Goal: Transaction & Acquisition: Purchase product/service

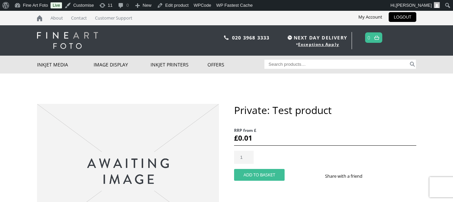
click at [269, 173] on button "Add to basket" at bounding box center [259, 175] width 50 height 12
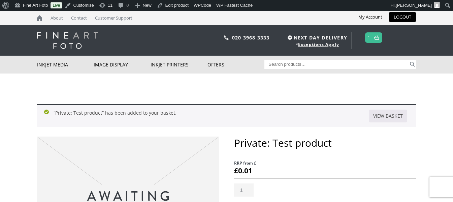
click at [370, 41] on link "1" at bounding box center [368, 38] width 3 height 10
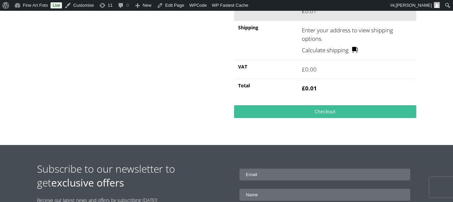
scroll to position [202, 0]
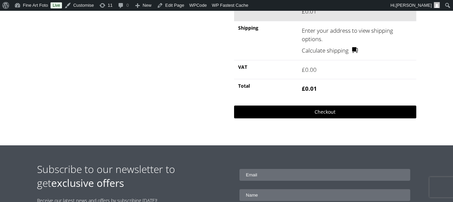
click at [287, 117] on link "Checkout" at bounding box center [325, 111] width 182 height 13
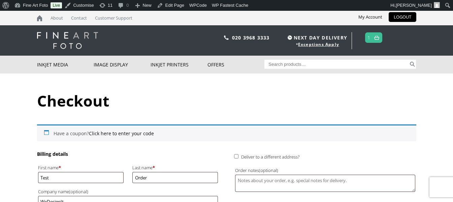
click at [71, 38] on img at bounding box center [67, 40] width 61 height 17
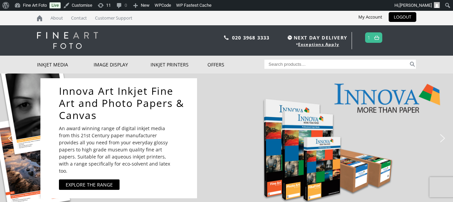
click at [380, 36] on link at bounding box center [376, 38] width 8 height 10
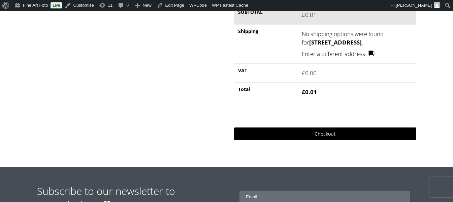
click at [326, 133] on link "Checkout" at bounding box center [325, 133] width 182 height 13
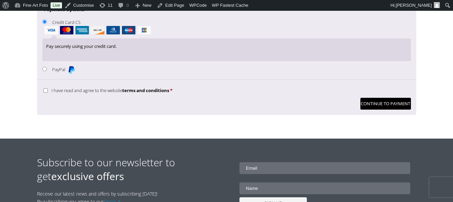
scroll to position [538, 0]
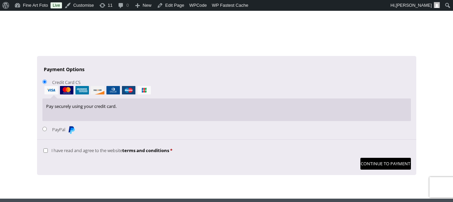
click at [44, 129] on input "PayPal" at bounding box center [44, 129] width 4 height 4
radio input "true"
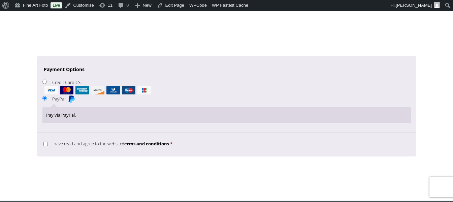
click at [45, 83] on input "Credit Card CS" at bounding box center [44, 81] width 4 height 4
radio input "true"
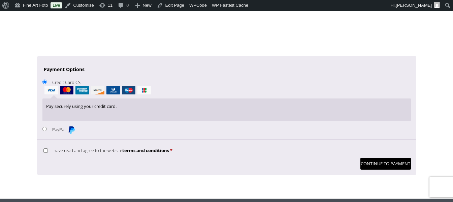
click at [44, 128] on input "PayPal" at bounding box center [44, 129] width 4 height 4
radio input "true"
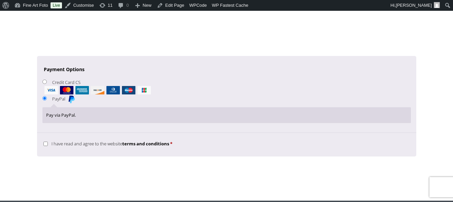
click at [43, 83] on input "Credit Card CS" at bounding box center [44, 81] width 4 height 4
radio input "true"
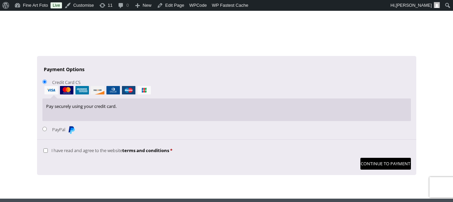
click at [44, 128] on input "PayPal" at bounding box center [44, 129] width 4 height 4
radio input "true"
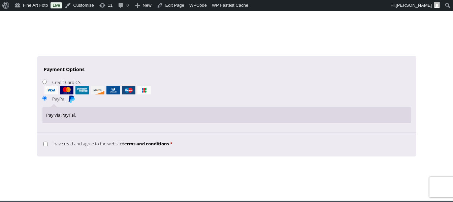
click at [45, 83] on input "Credit Card CS" at bounding box center [44, 81] width 4 height 4
radio input "true"
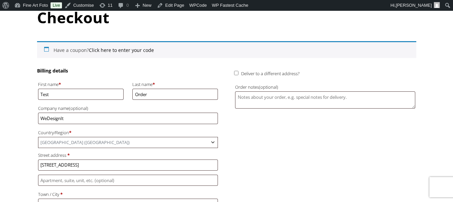
scroll to position [0, 0]
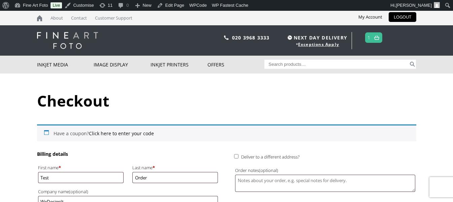
click at [379, 39] on img at bounding box center [376, 37] width 5 height 4
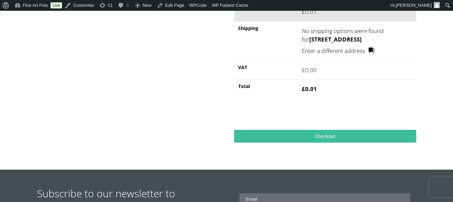
scroll to position [202, 0]
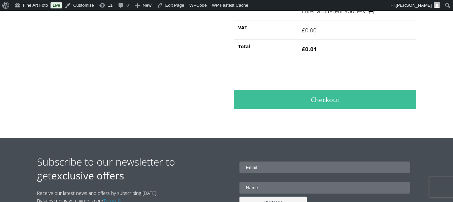
scroll to position [258, 0]
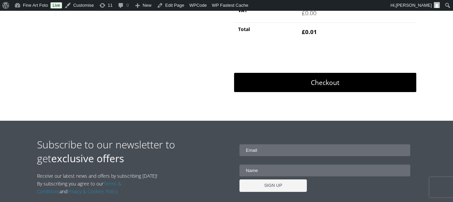
click at [339, 85] on link "Checkout" at bounding box center [325, 83] width 182 height 20
